Goal: Information Seeking & Learning: Compare options

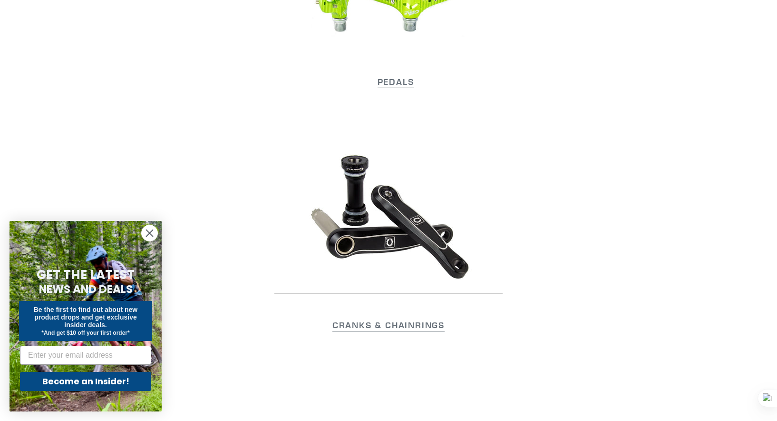
click at [148, 232] on icon "Close dialog" at bounding box center [150, 233] width 7 height 7
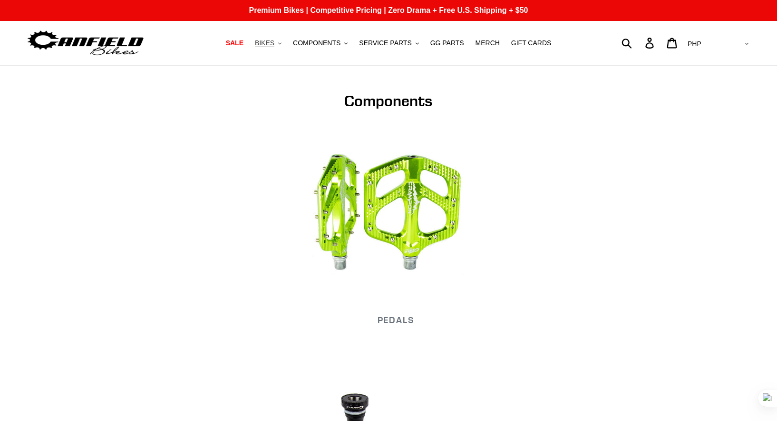
click at [282, 44] on icon "button" at bounding box center [279, 43] width 3 height 2
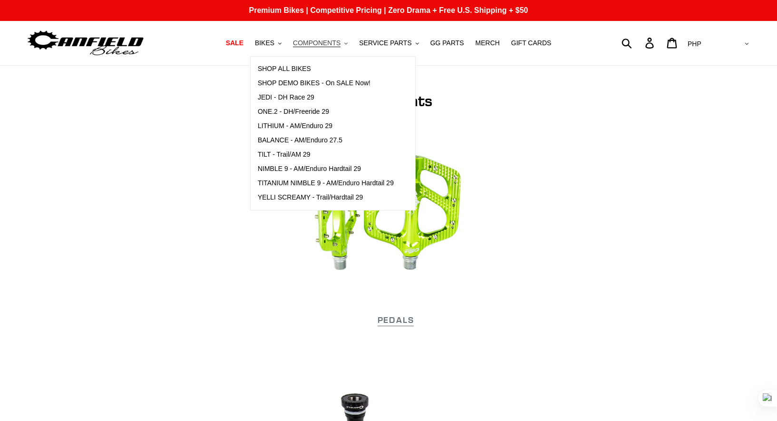
click at [353, 43] on button "COMPONENTS .cls-1{fill:#231f20}" at bounding box center [320, 43] width 64 height 13
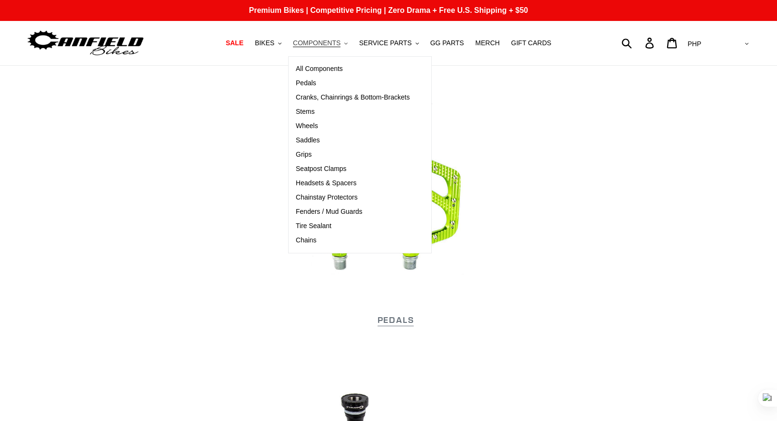
click at [320, 42] on span "COMPONENTS" at bounding box center [317, 43] width 48 height 8
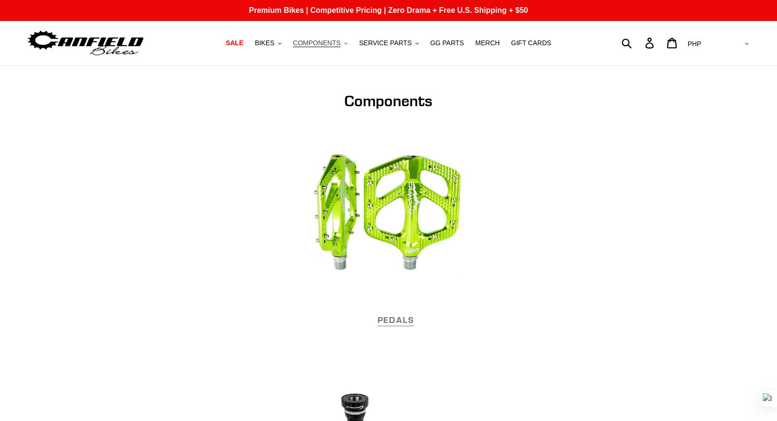
click at [334, 42] on span "COMPONENTS" at bounding box center [317, 43] width 48 height 8
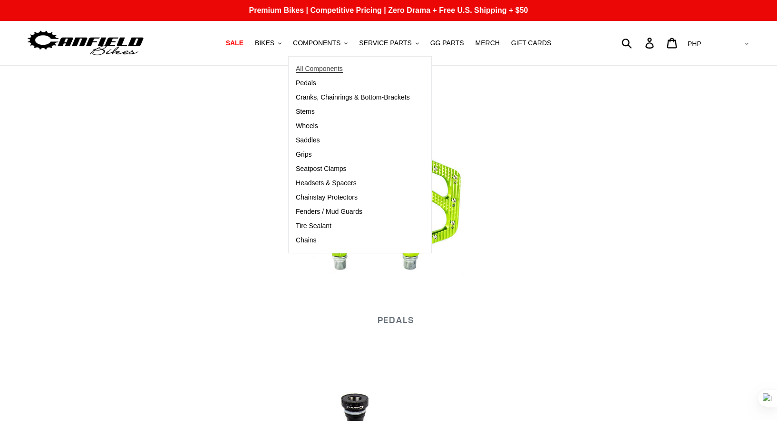
click at [320, 66] on span "All Components" at bounding box center [319, 69] width 47 height 8
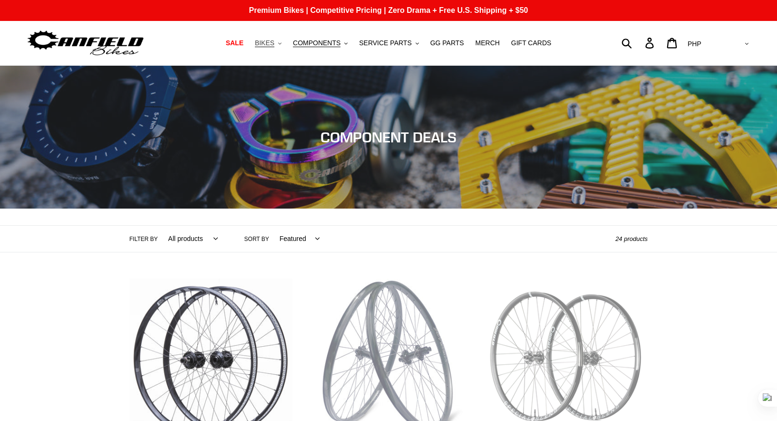
click at [275, 45] on span "BIKES" at bounding box center [265, 43] width 20 height 8
click at [244, 43] on span "SALE" at bounding box center [235, 43] width 18 height 8
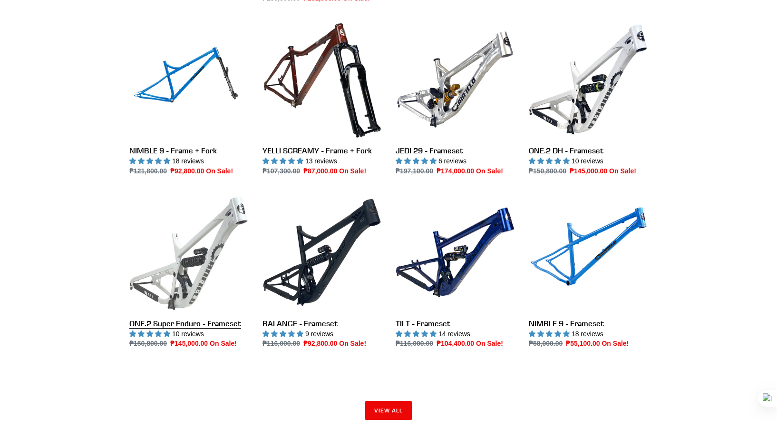
scroll to position [1237, 0]
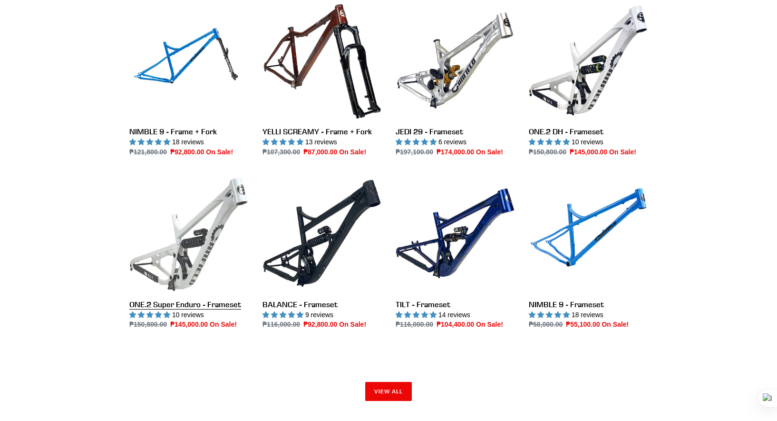
click at [191, 223] on link "ONE.2 Super Enduro - Frameset" at bounding box center [188, 252] width 119 height 156
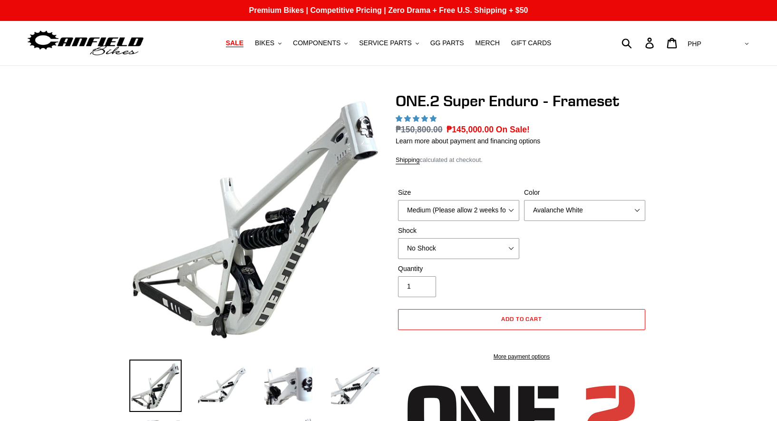
select select "highest-rating"
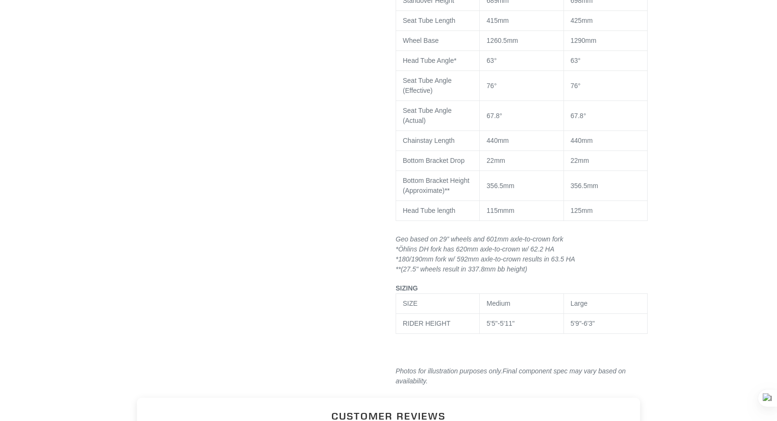
scroll to position [1047, 0]
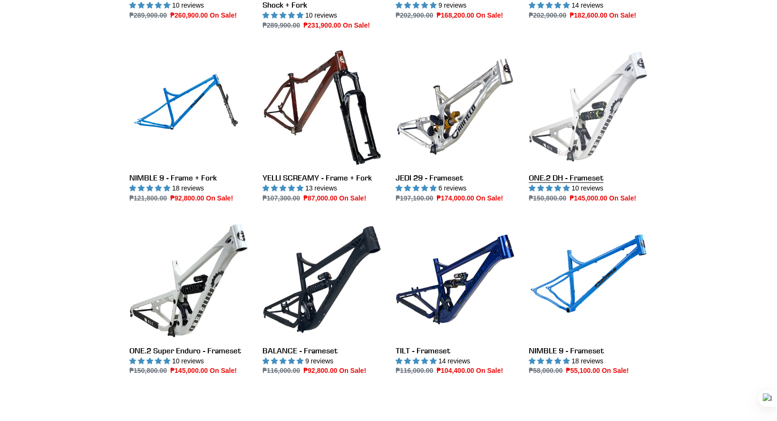
scroll to position [1189, 0]
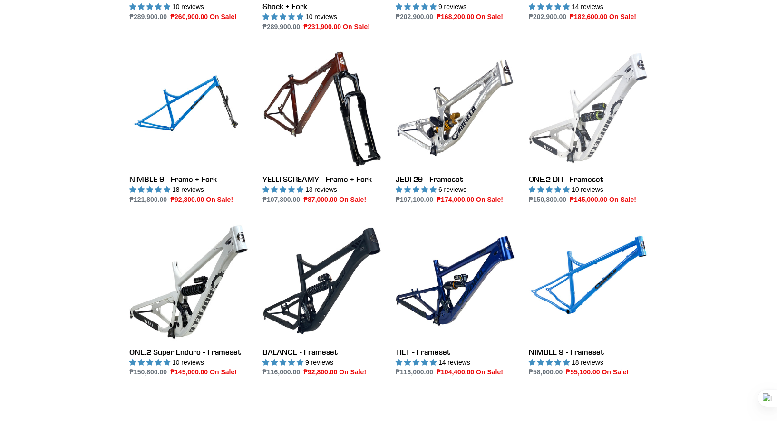
click at [613, 104] on link "ONE.2 DH - Frameset" at bounding box center [588, 127] width 119 height 156
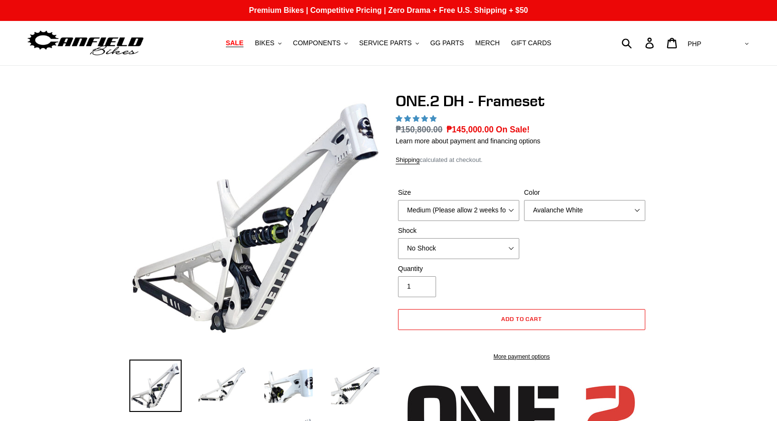
select select "highest-rating"
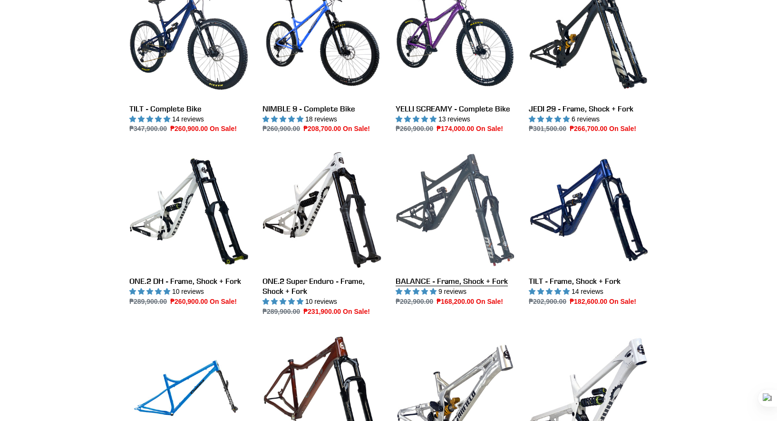
scroll to position [904, 0]
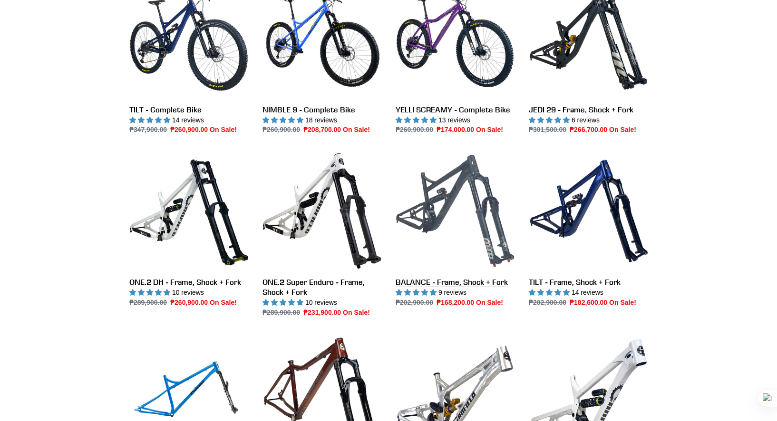
click at [455, 210] on link "BALANCE - Frame, Shock + Fork" at bounding box center [455, 229] width 119 height 156
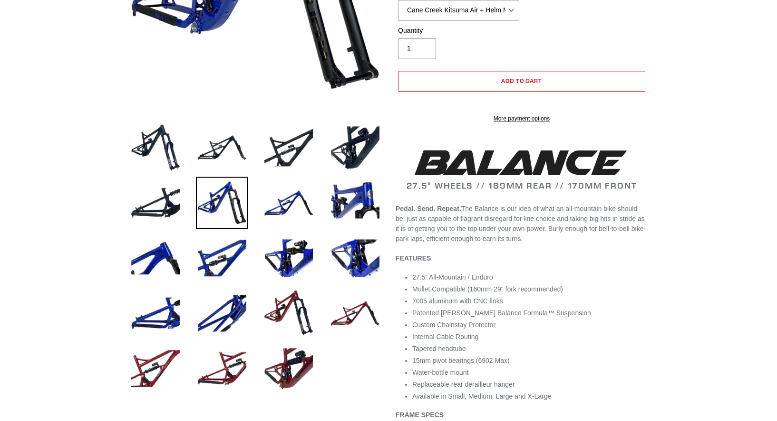
scroll to position [238, 0]
select select "highest-rating"
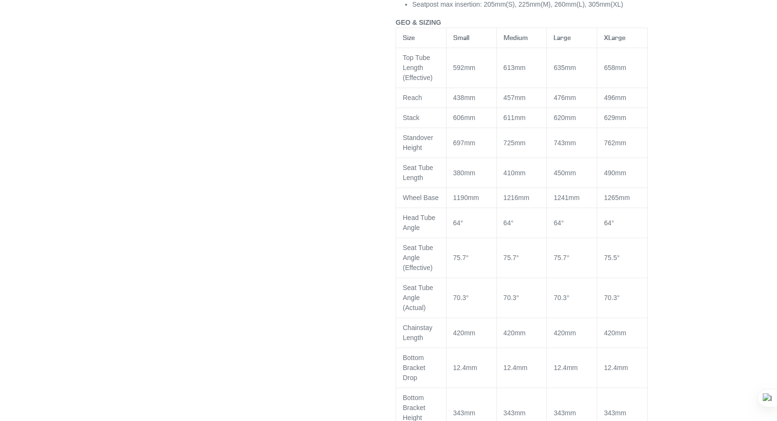
scroll to position [999, 0]
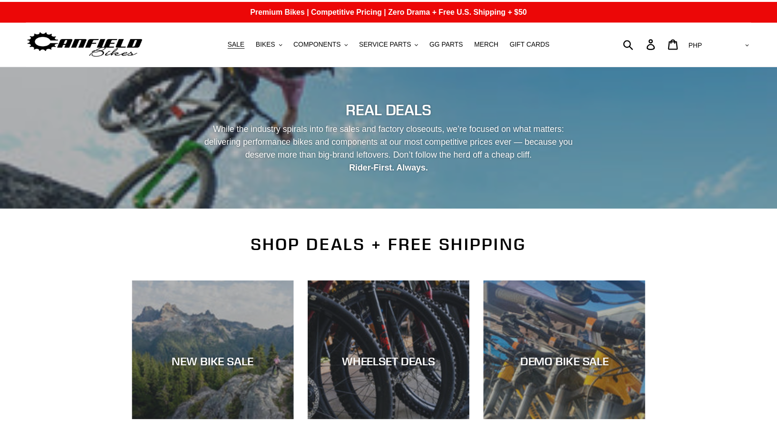
scroll to position [904, 0]
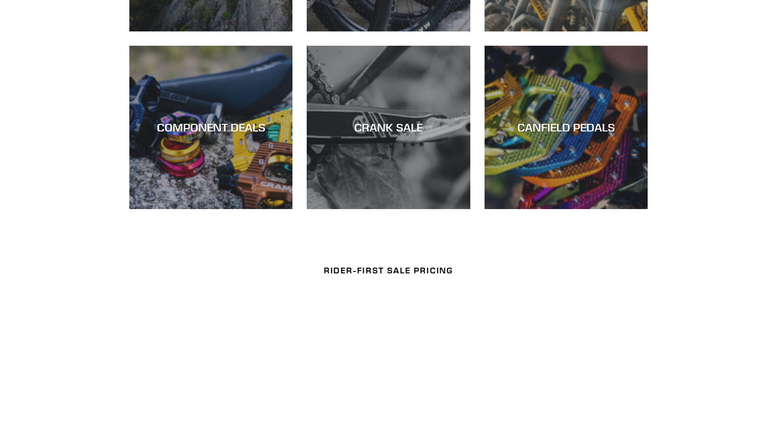
click at [87, 239] on div "RIDER-FIRST SALE PRICING JEDI 29 - Complete Bike" at bounding box center [388, 330] width 777 height 182
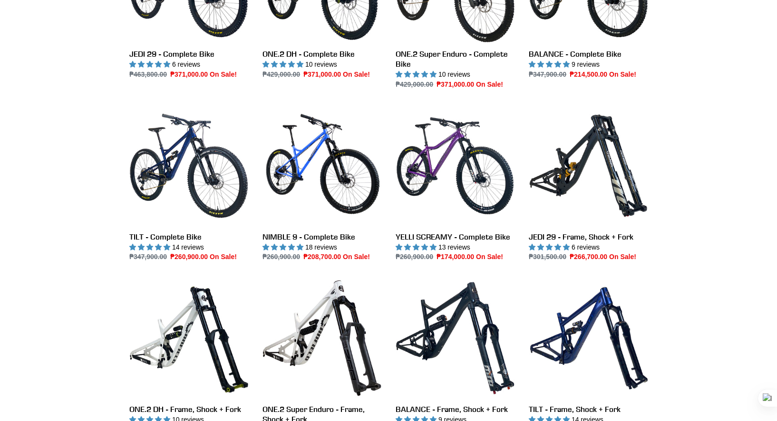
scroll to position [714, 0]
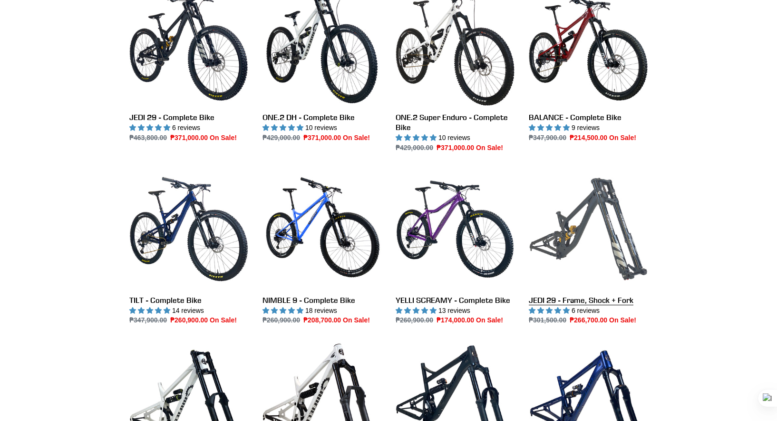
click at [583, 237] on link "JEDI 29 - Frame, Shock + Fork" at bounding box center [588, 247] width 119 height 156
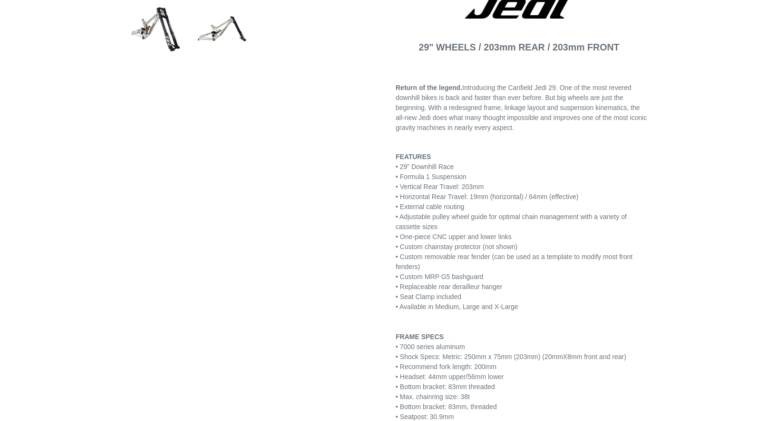
scroll to position [428, 0]
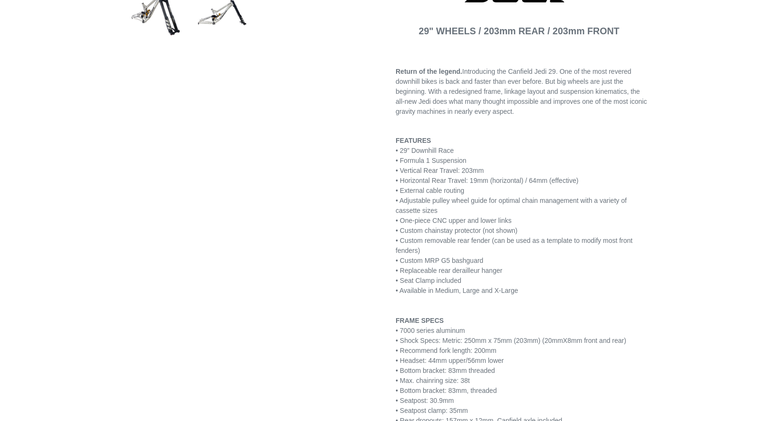
select select "highest-rating"
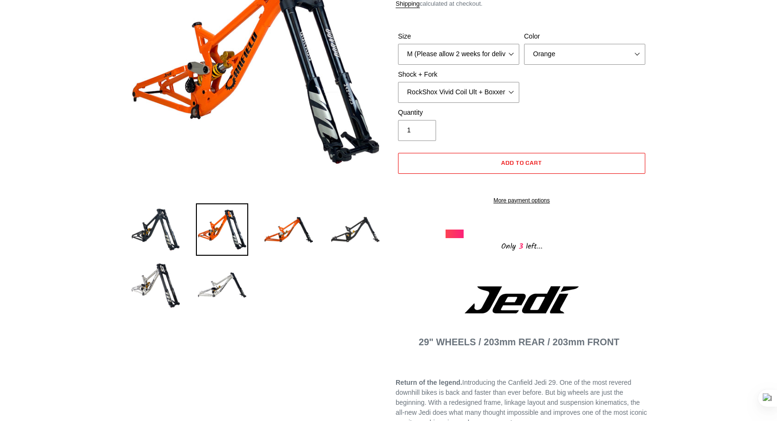
scroll to position [48, 0]
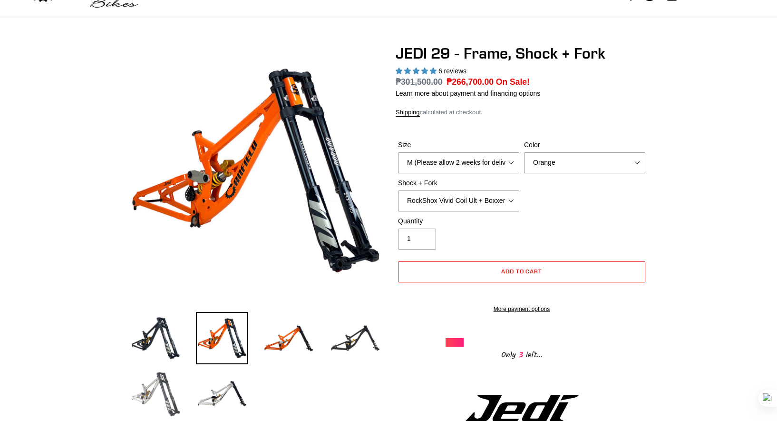
click at [156, 389] on img at bounding box center [155, 393] width 52 height 52
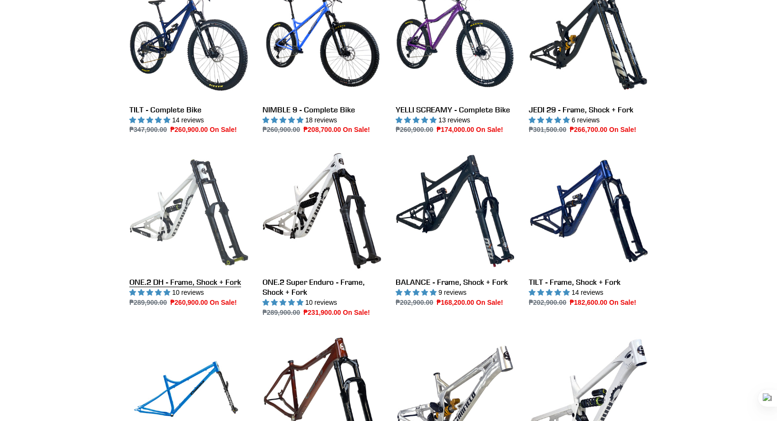
click at [197, 216] on link "ONE.2 DH - Frame, Shock + Fork" at bounding box center [188, 229] width 119 height 156
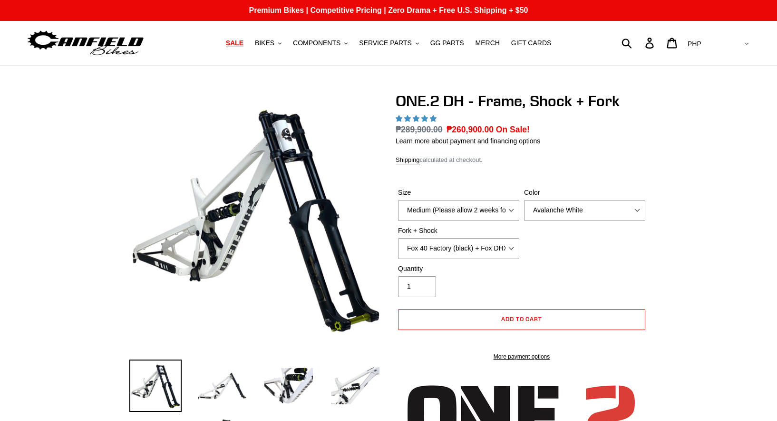
select select "highest-rating"
